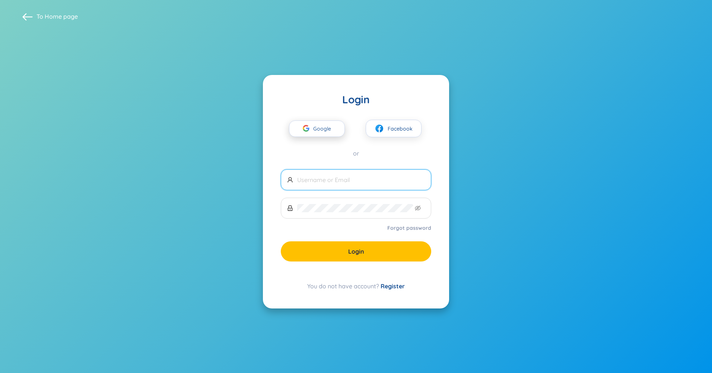
click at [330, 132] on span "Google" at bounding box center [324, 129] width 22 height 16
click at [442, 60] on section "To Home page Login Google Facebook or Forgot password Login You do not have acc…" at bounding box center [356, 186] width 712 height 373
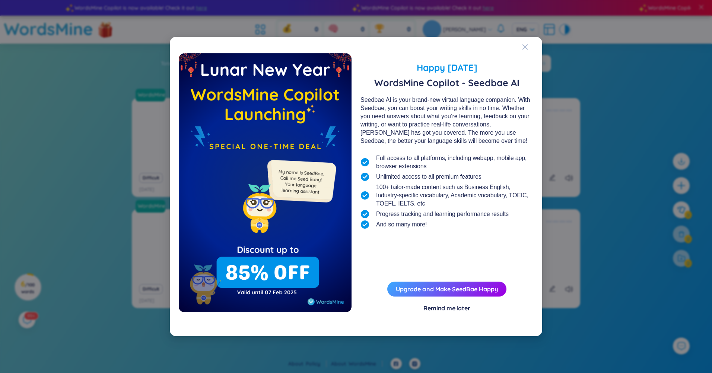
click at [455, 307] on div "Remind me later" at bounding box center [447, 308] width 47 height 8
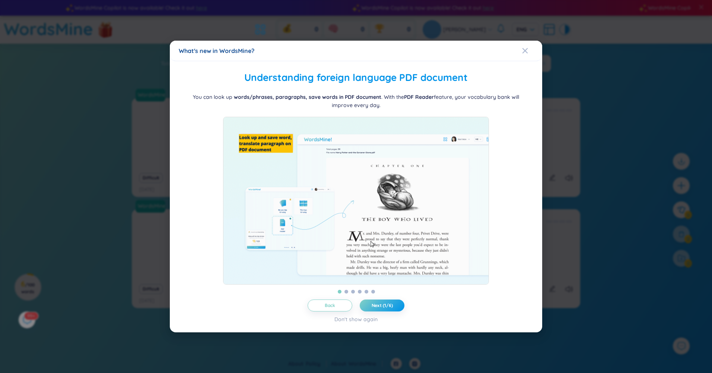
drag, startPoint x: 525, startPoint y: 49, endPoint x: 510, endPoint y: 72, distance: 27.5
click at [525, 49] on icon "Close" at bounding box center [525, 51] width 6 height 6
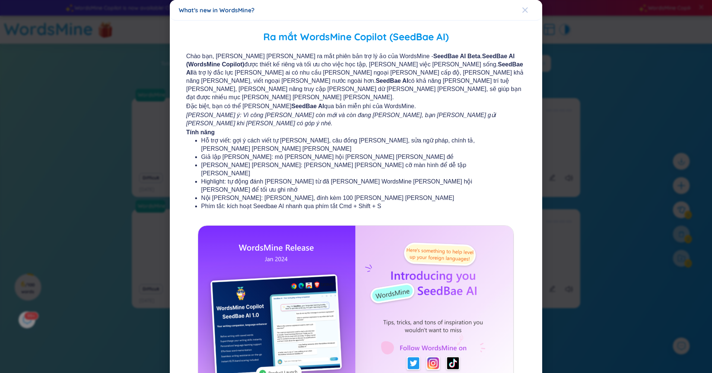
click at [526, 12] on span "Close" at bounding box center [532, 10] width 20 height 20
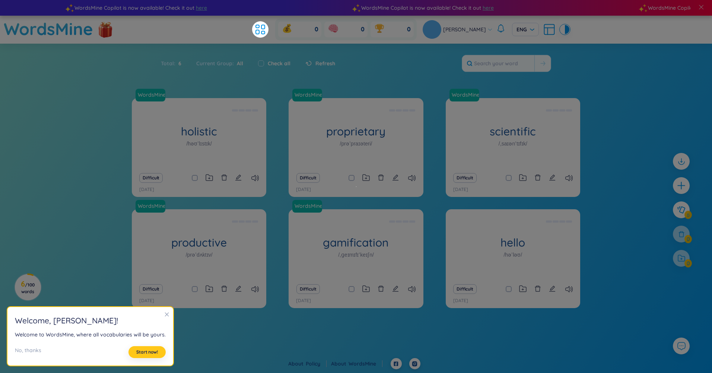
click at [159, 355] on button "Start now!" at bounding box center [147, 352] width 37 height 12
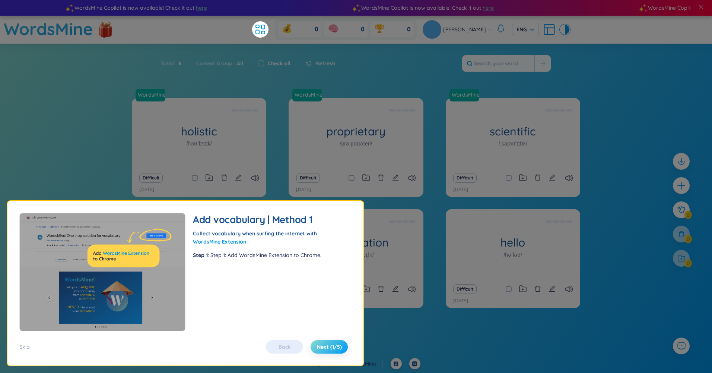
click at [315, 343] on button "Next (1/5)" at bounding box center [329, 346] width 37 height 13
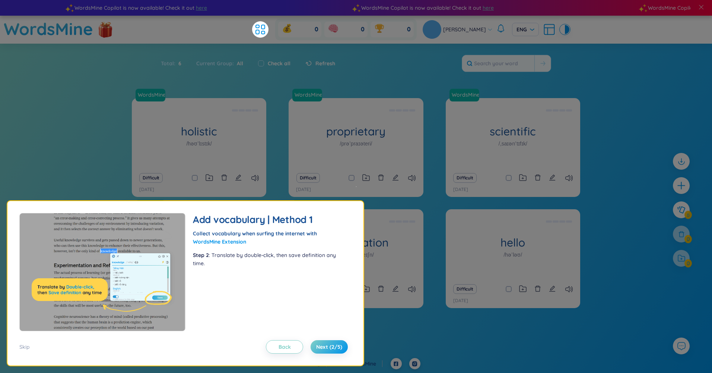
click at [349, 348] on div "Back Next (2/5)" at bounding box center [306, 346] width 89 height 13
click at [324, 347] on span "Next (2/5)" at bounding box center [329, 346] width 26 height 7
click at [324, 345] on span "Next (2/5)" at bounding box center [329, 346] width 26 height 7
click at [324, 346] on span "Next (2/5)" at bounding box center [329, 346] width 26 height 7
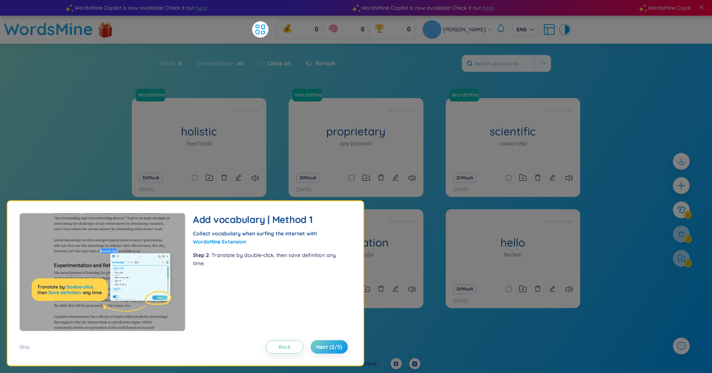
click at [324, 346] on span "Next (2/5)" at bounding box center [329, 346] width 26 height 7
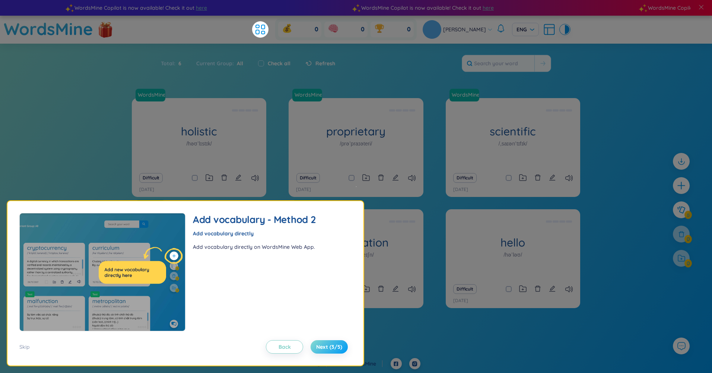
click at [335, 346] on span "Next (3/5)" at bounding box center [329, 346] width 26 height 7
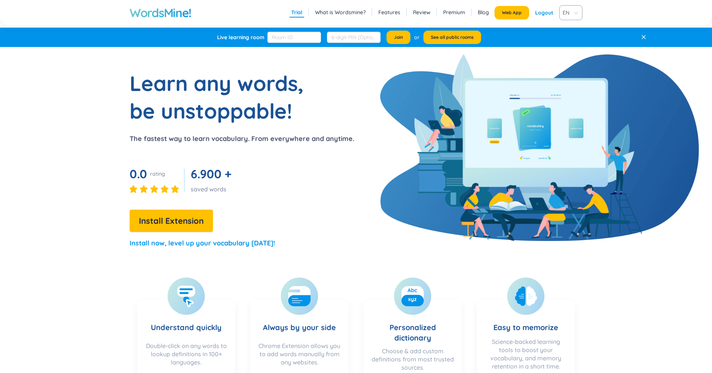
click at [359, 177] on section "Learn any words, be unstoppable! The fastest way to learn vocabulary. From ever…" at bounding box center [356, 162] width 572 height 186
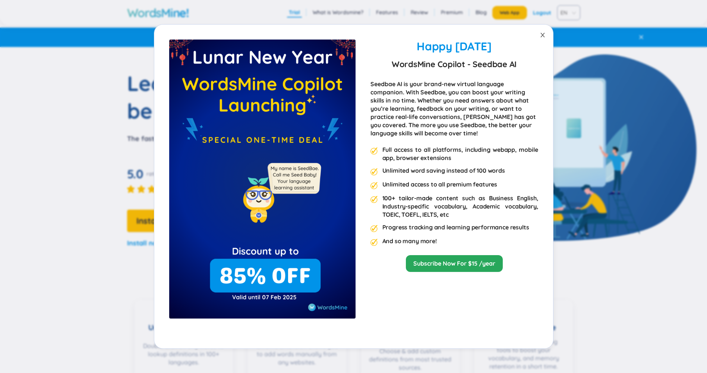
click at [543, 35] on icon "close" at bounding box center [542, 35] width 6 height 6
